Goal: Information Seeking & Learning: Find specific page/section

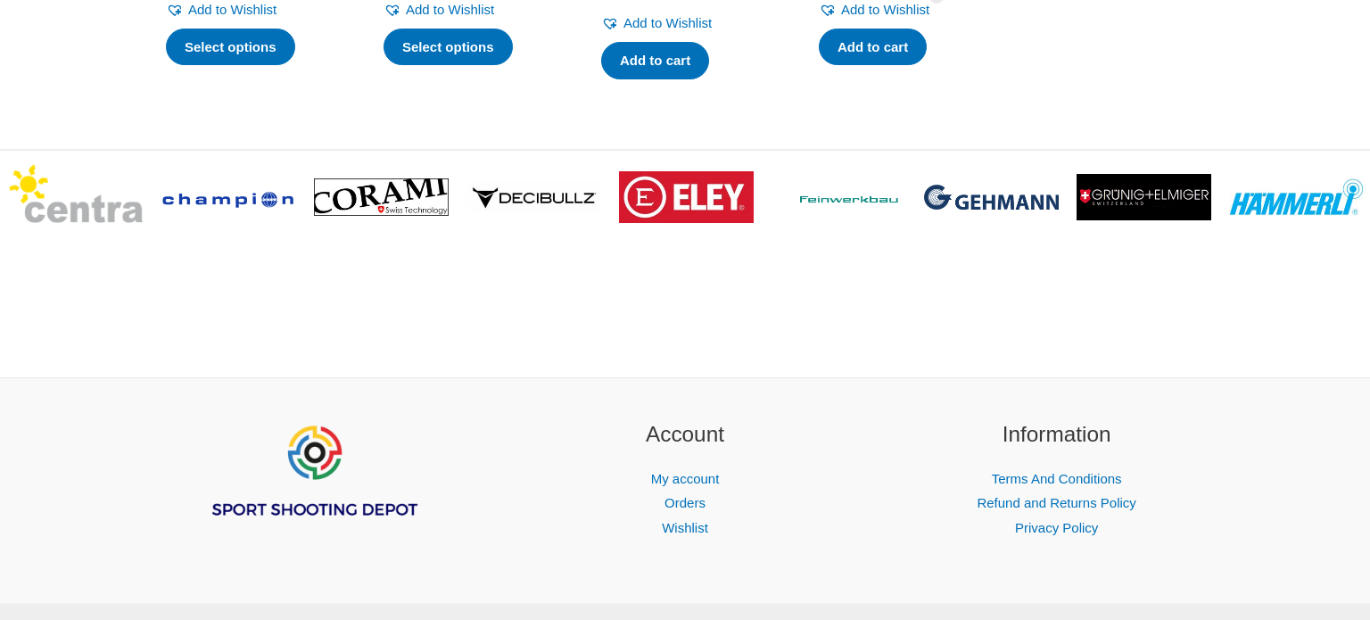
scroll to position [2139, 0]
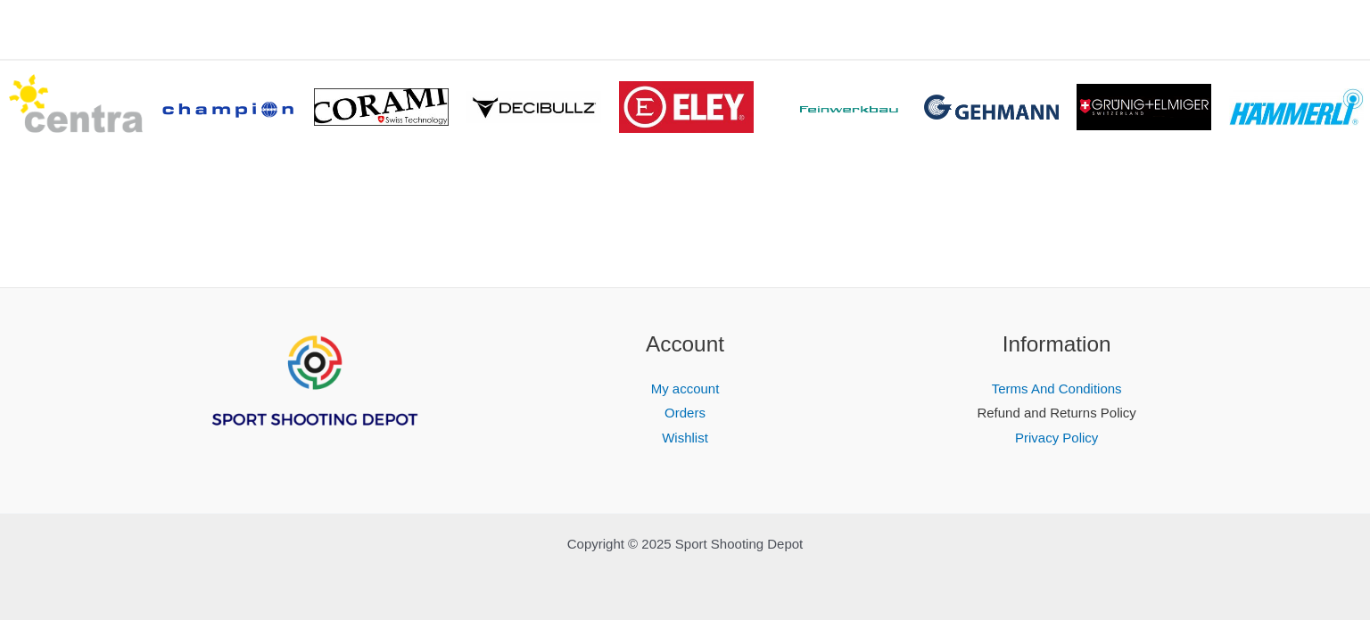
click at [1136, 411] on link "Refund and Returns Policy" at bounding box center [1056, 412] width 159 height 15
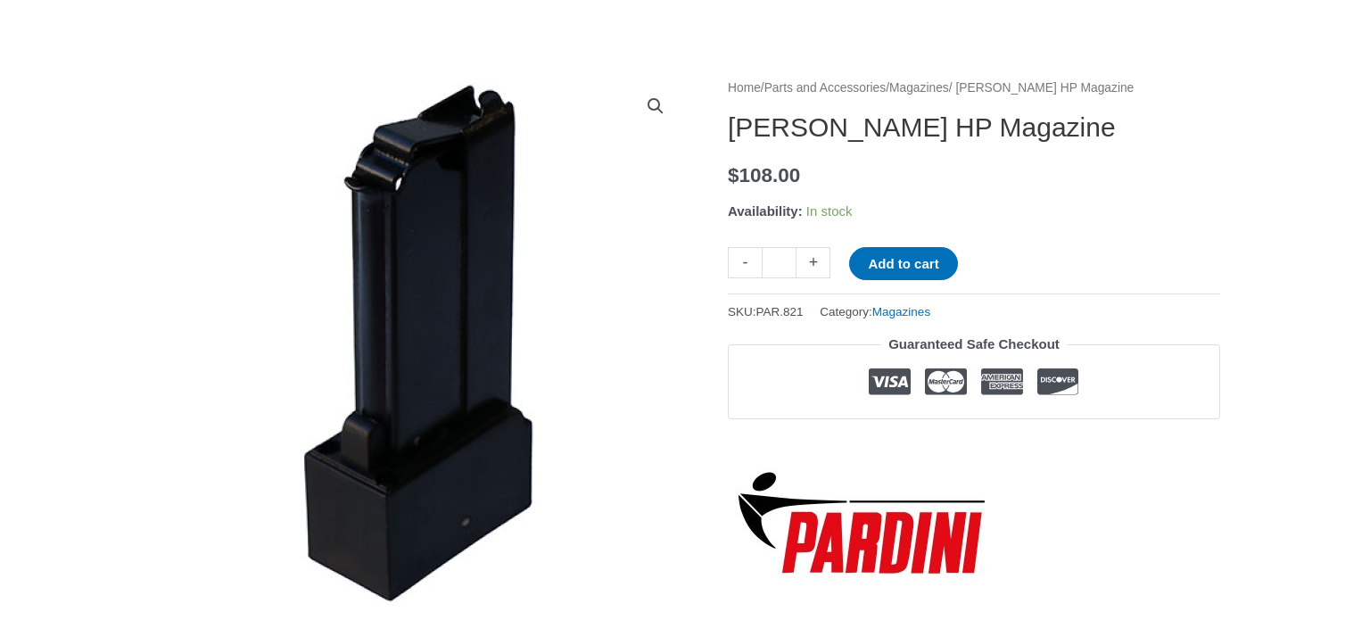
scroll to position [153, 0]
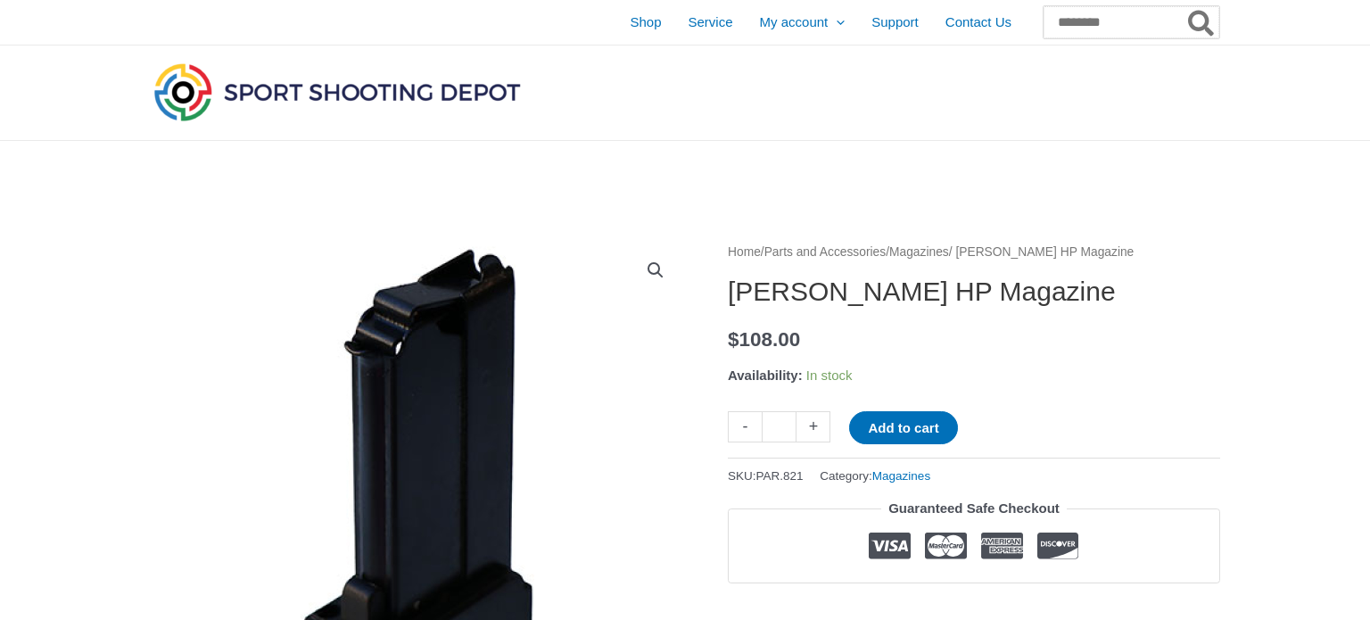
click at [1135, 10] on input "Search for:" at bounding box center [1132, 22] width 176 height 32
click at [931, 477] on link "Magazines" at bounding box center [902, 475] width 58 height 13
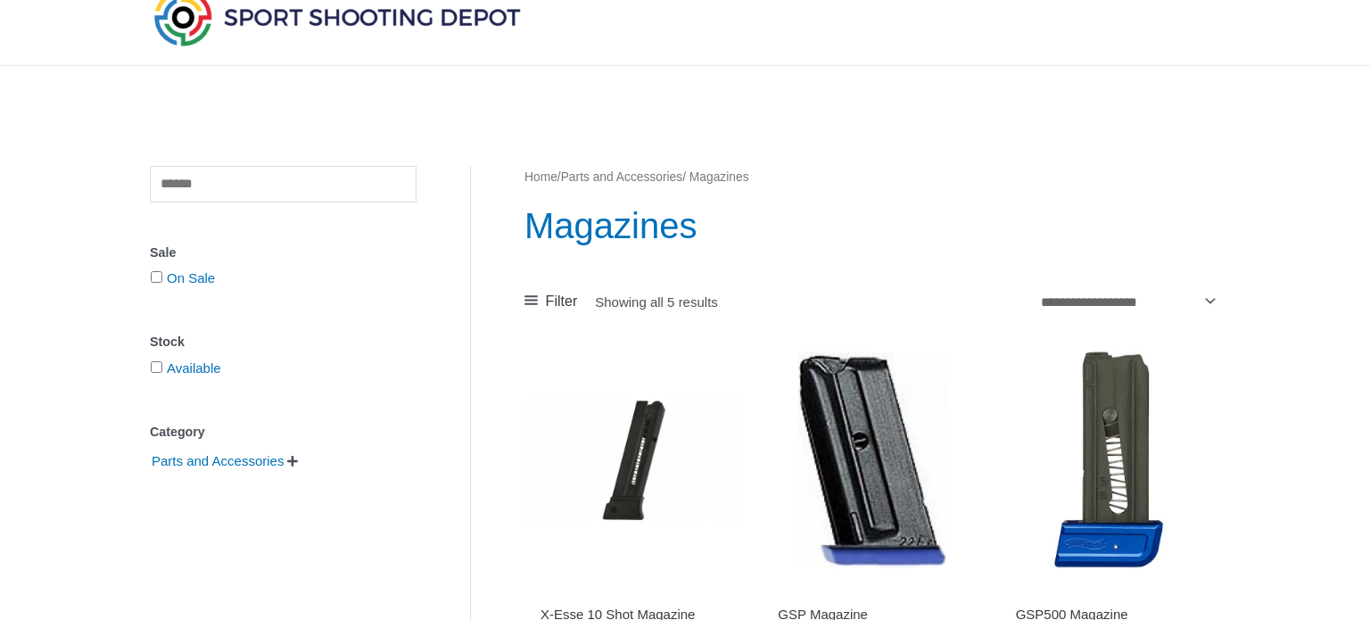
scroll to position [81, 0]
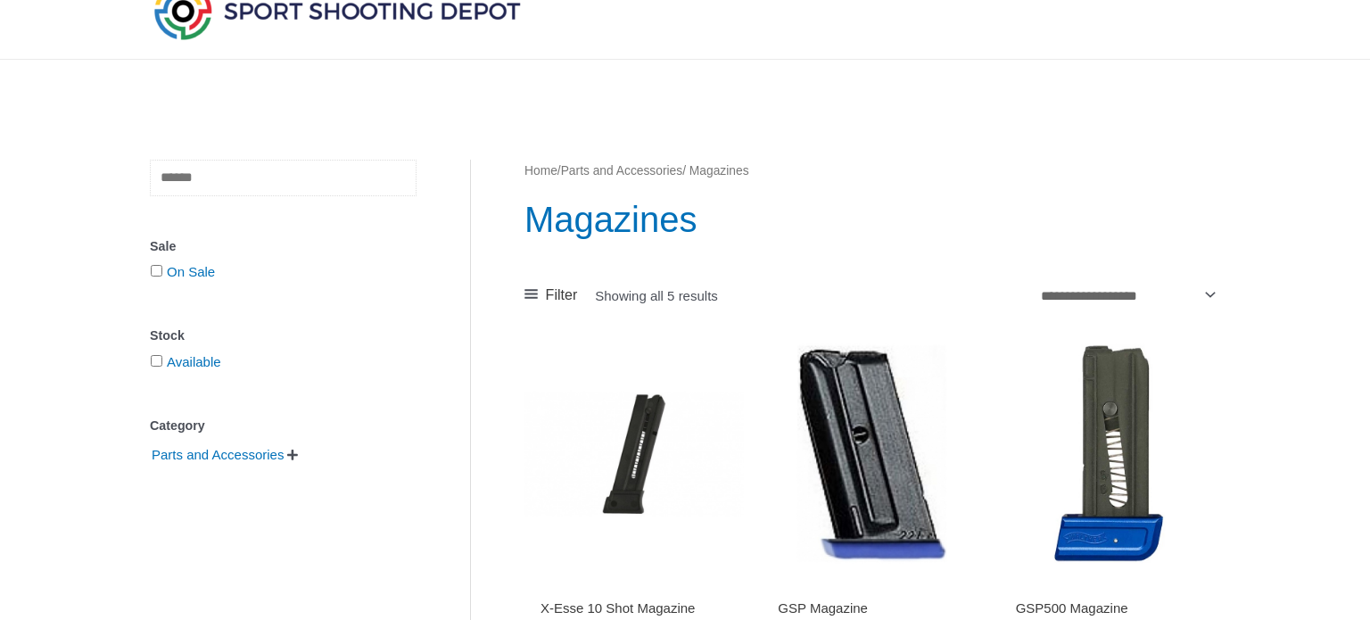
click at [265, 193] on input "text" at bounding box center [283, 178] width 267 height 37
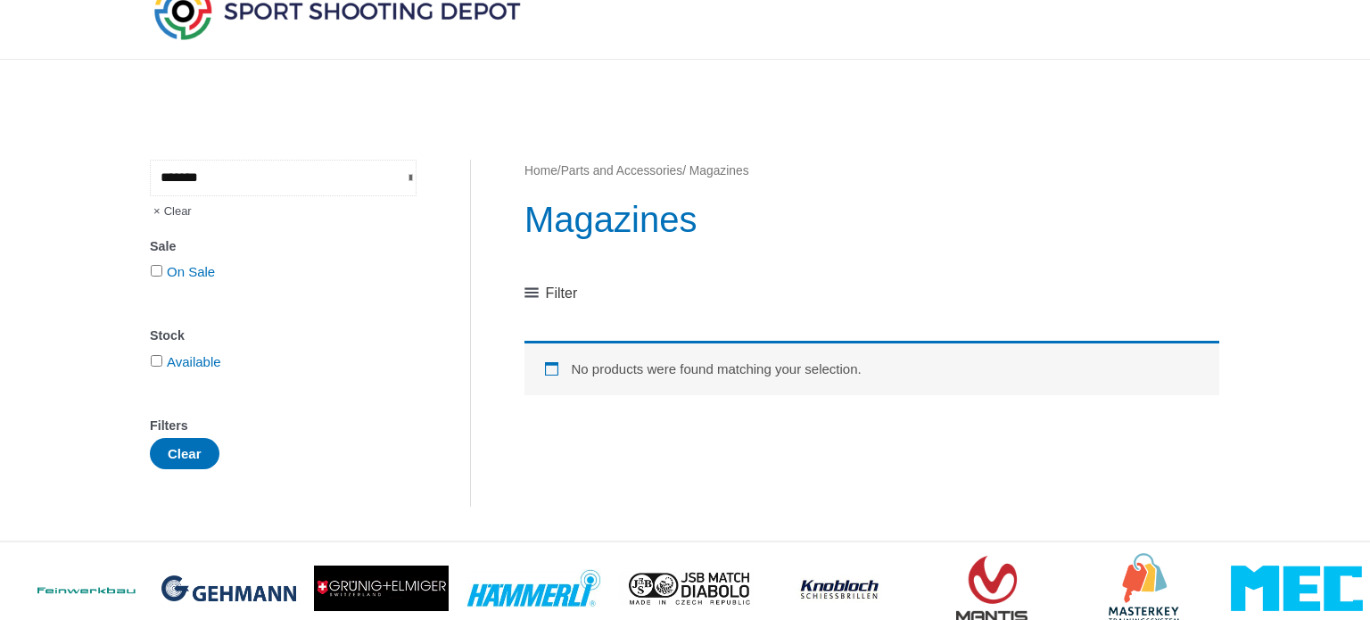
type input "*******"
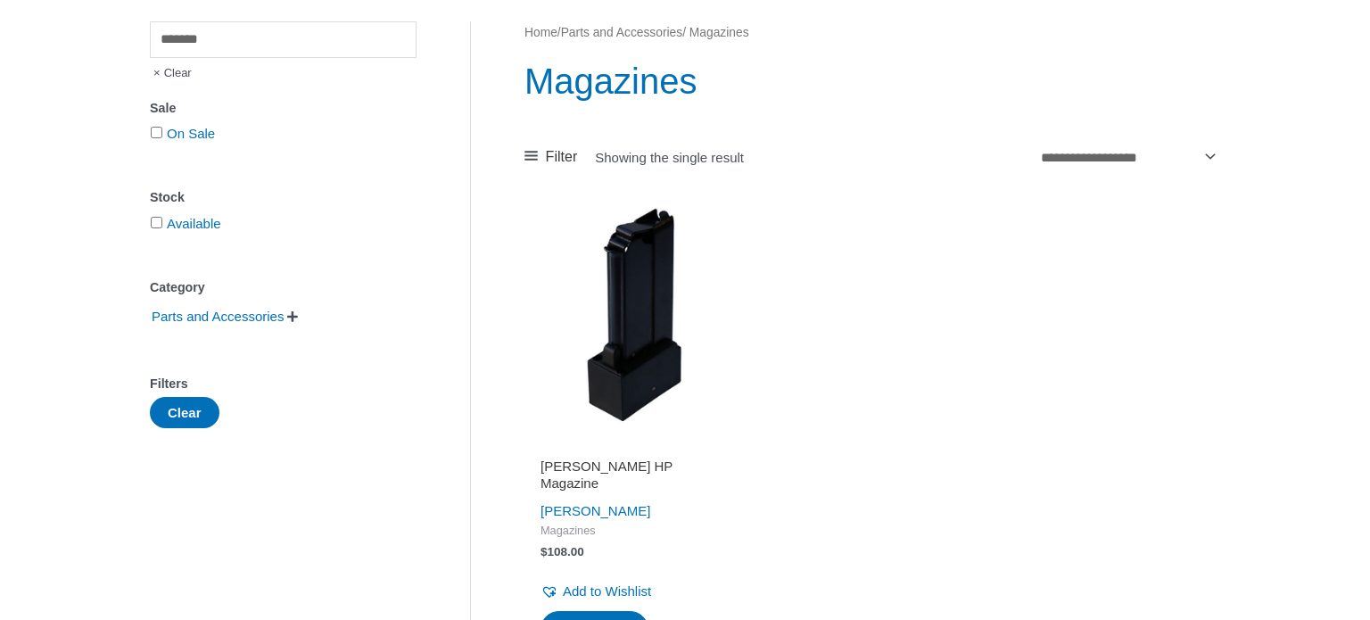
scroll to position [207, 0]
